Goal: Navigation & Orientation: Find specific page/section

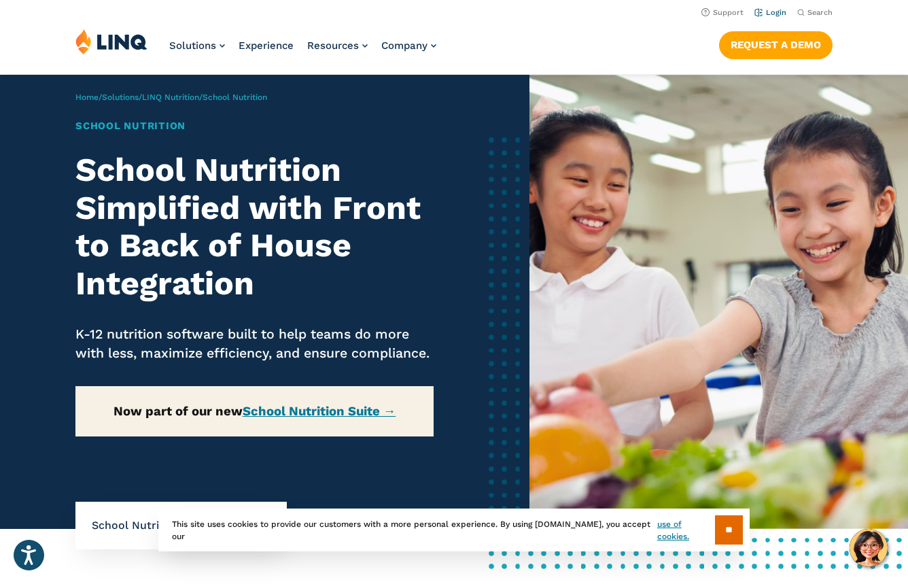
click at [764, 10] on link "Login" at bounding box center [770, 12] width 32 height 9
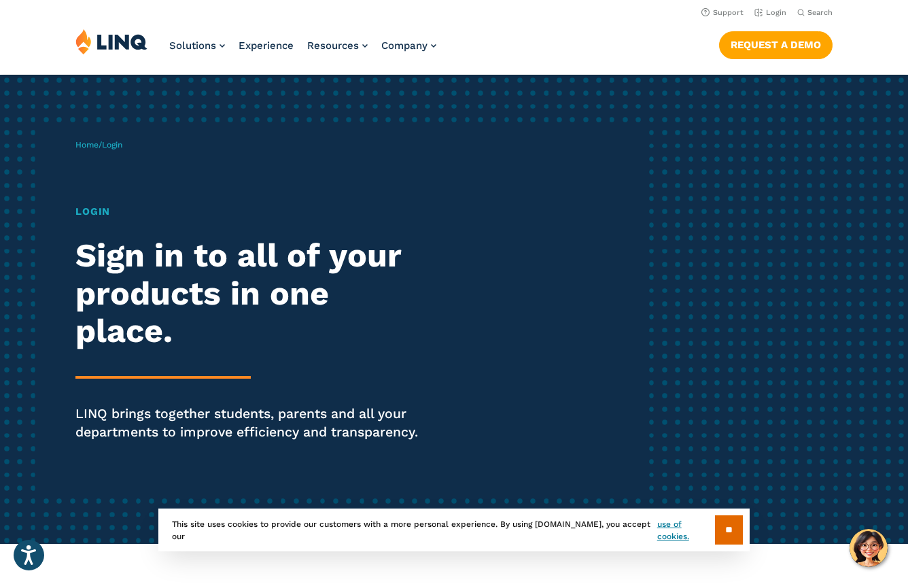
click at [93, 212] on h1 "Login" at bounding box center [250, 211] width 350 height 15
click at [116, 143] on span "Login" at bounding box center [112, 145] width 20 height 10
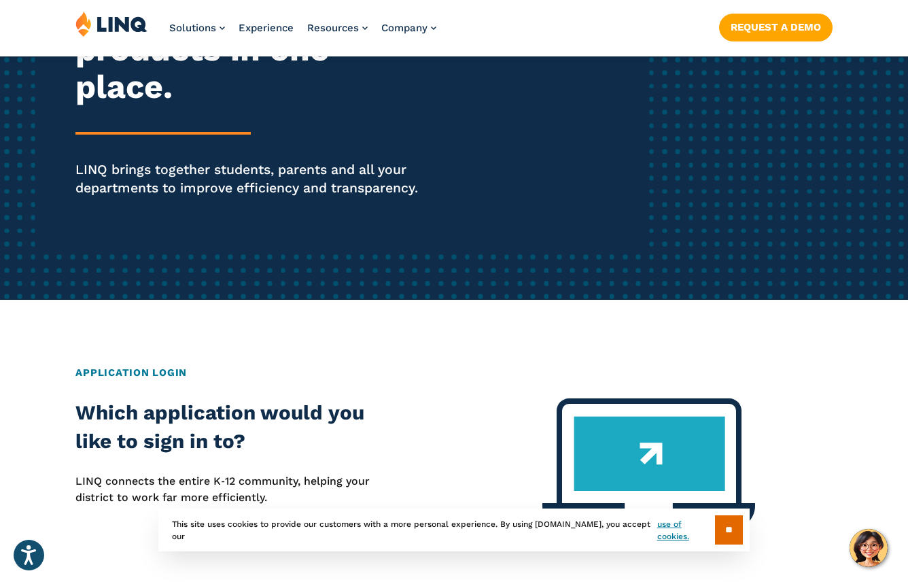
scroll to position [266, 0]
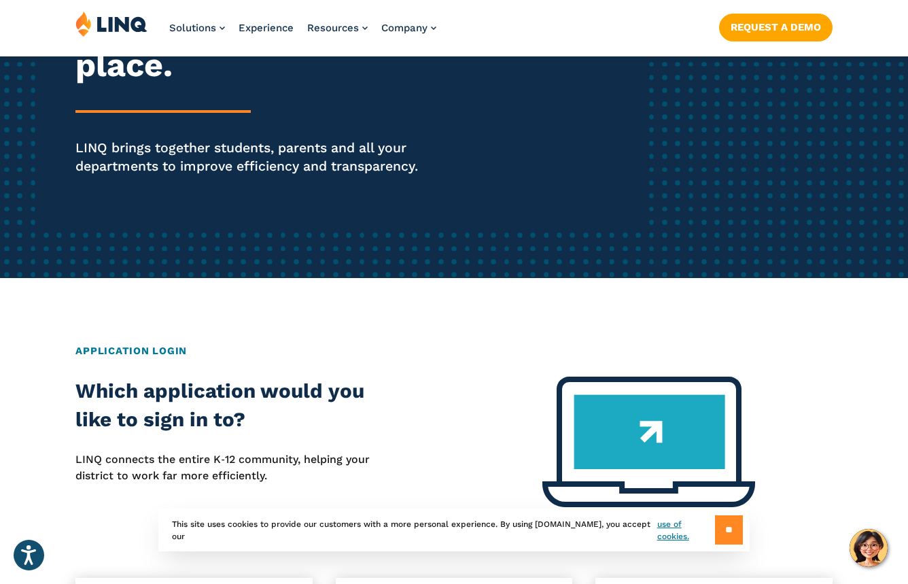
click at [723, 529] on input "**" at bounding box center [729, 529] width 28 height 29
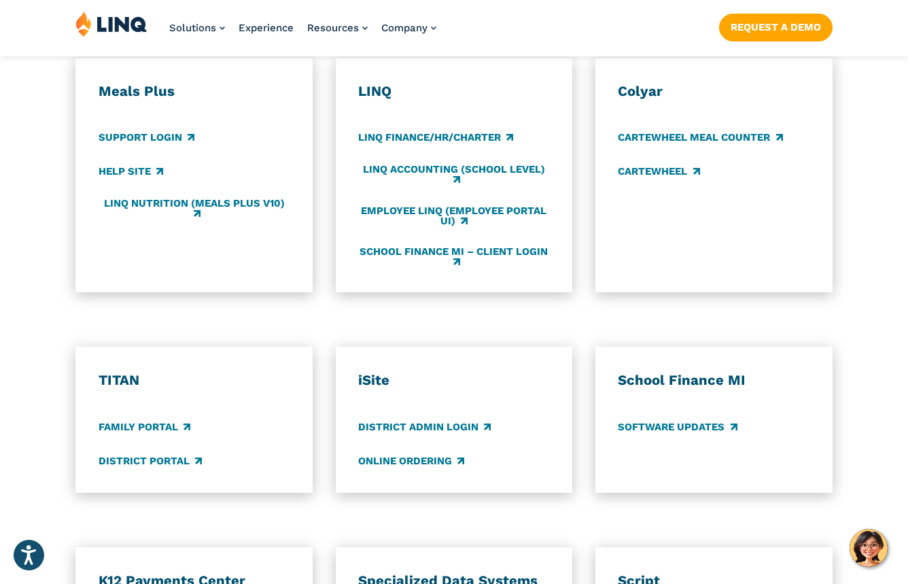
scroll to position [969, 0]
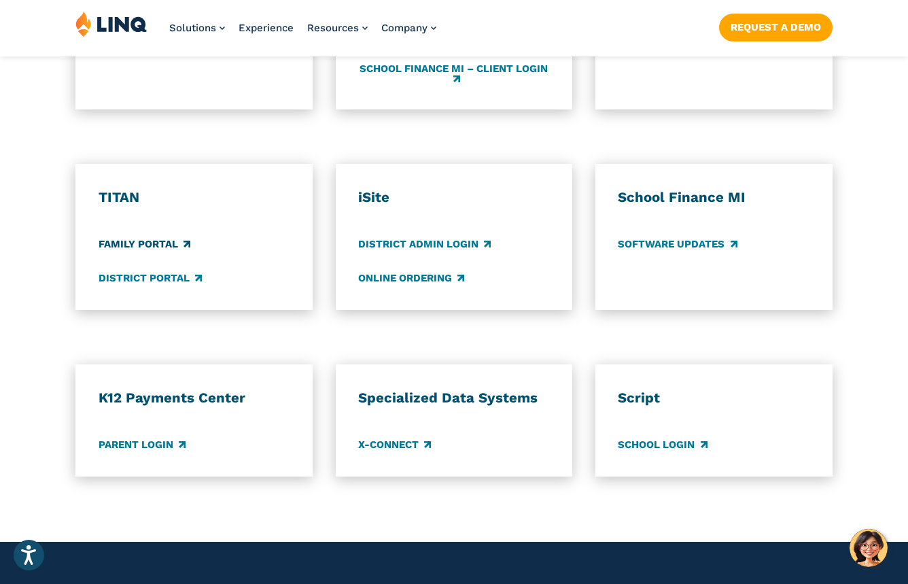
click at [150, 243] on link "Family Portal" at bounding box center [145, 244] width 92 height 15
